Goal: Information Seeking & Learning: Find specific fact

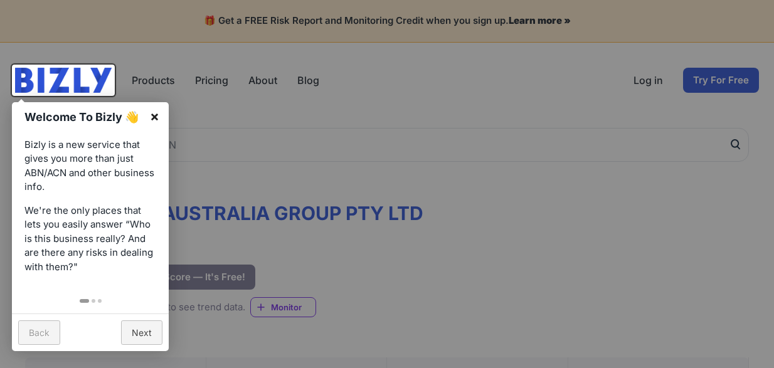
click at [157, 118] on link "×" at bounding box center [155, 116] width 28 height 28
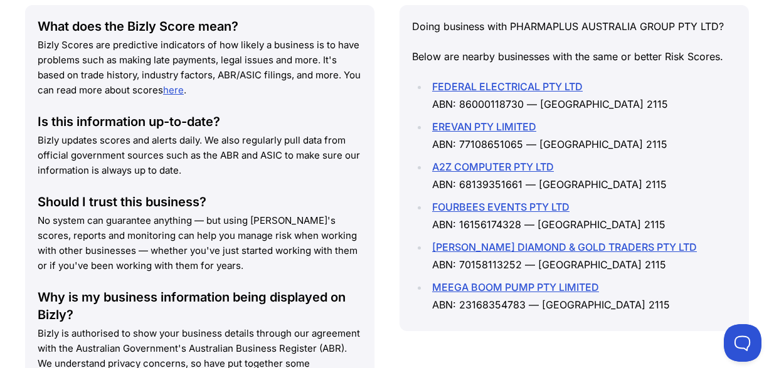
scroll to position [1188, 0]
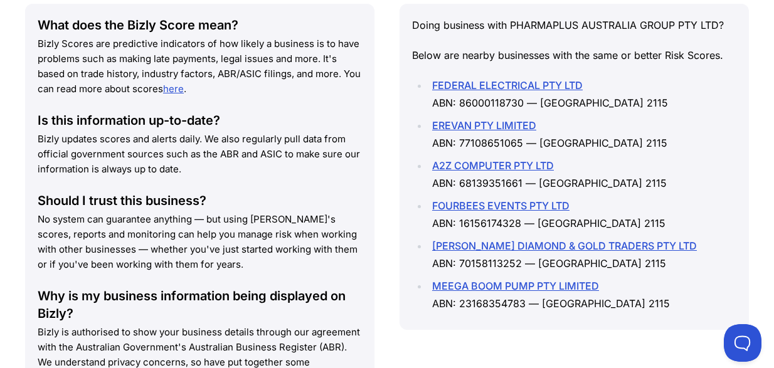
click at [467, 127] on link "EREVAN PTY LIMITED" at bounding box center [484, 125] width 104 height 13
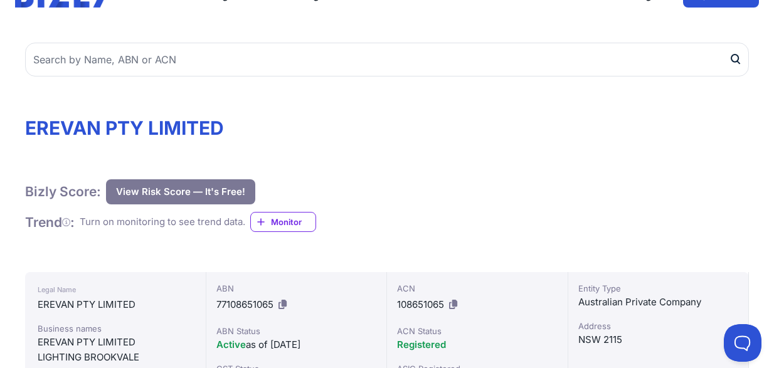
scroll to position [83, 0]
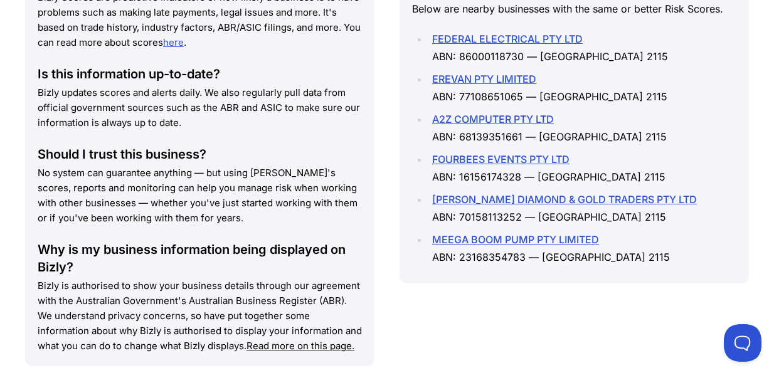
scroll to position [1237, 0]
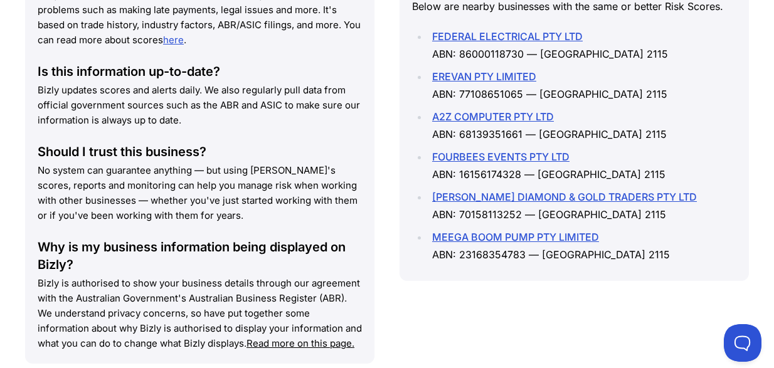
click at [505, 76] on link "EREVAN PTY LIMITED" at bounding box center [484, 76] width 104 height 13
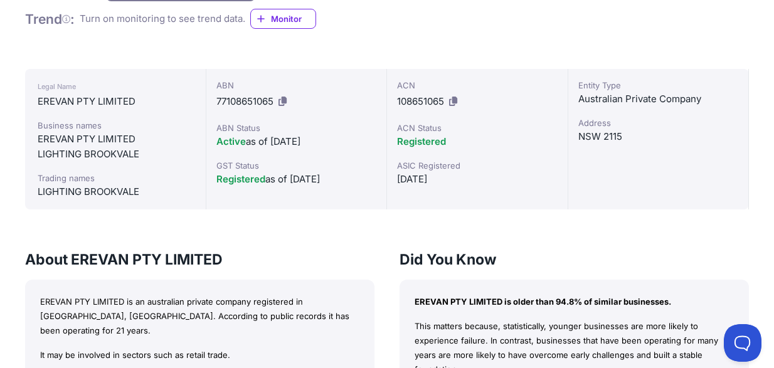
scroll to position [291, 0]
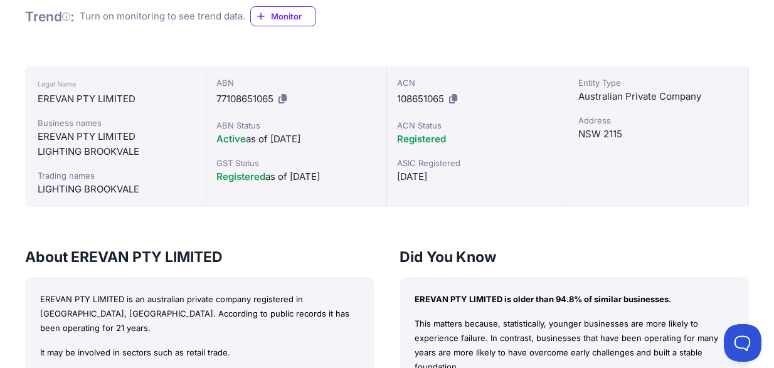
drag, startPoint x: 220, startPoint y: 139, endPoint x: 319, endPoint y: 147, distance: 99.5
click at [319, 147] on div "ABN 77108651065 ABN Status Active as of [DATE] GST Status Registered as of [DAT…" at bounding box center [296, 137] width 181 height 141
click at [324, 198] on div "ABN 77108651065 ABN Status Active as of [DATE] GST Status Registered as of [DAT…" at bounding box center [296, 137] width 181 height 141
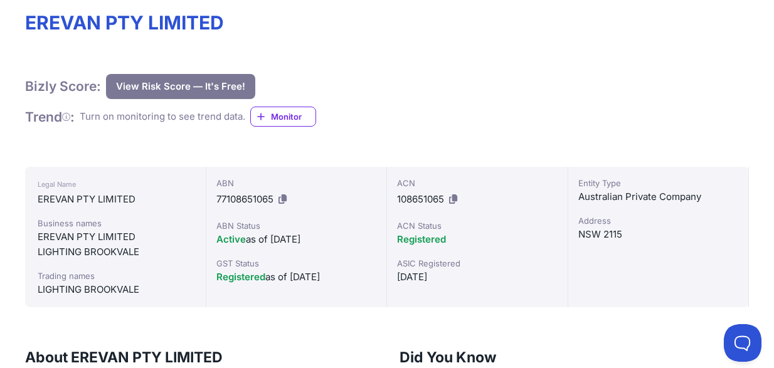
scroll to position [0, 0]
